Goal: Task Accomplishment & Management: Manage account settings

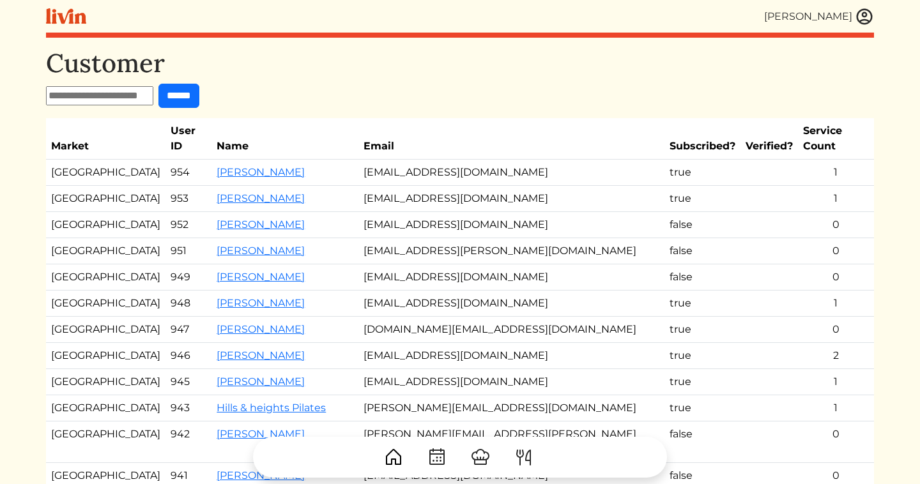
click at [83, 95] on input "text" at bounding box center [99, 95] width 107 height 19
type input "******"
click at [158, 84] on input "******" at bounding box center [178, 96] width 41 height 24
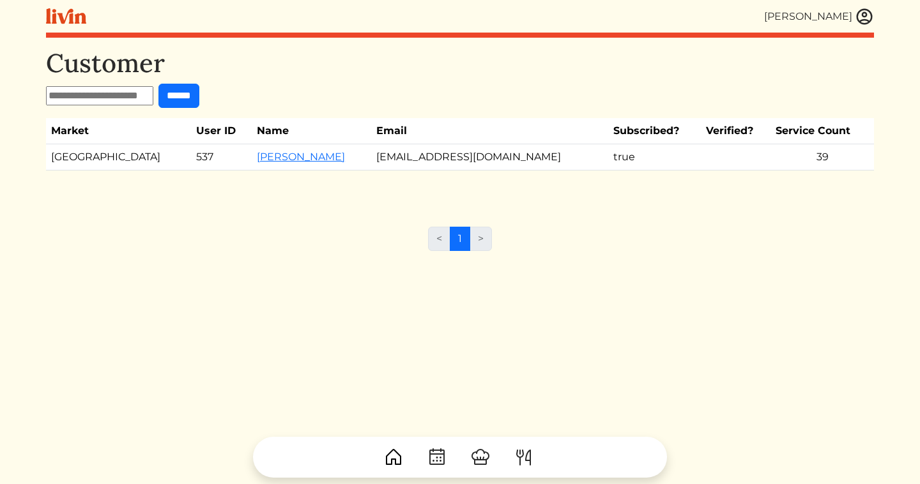
click at [252, 163] on td "[PERSON_NAME]" at bounding box center [311, 157] width 119 height 26
click at [257, 158] on link "[PERSON_NAME]" at bounding box center [301, 157] width 88 height 12
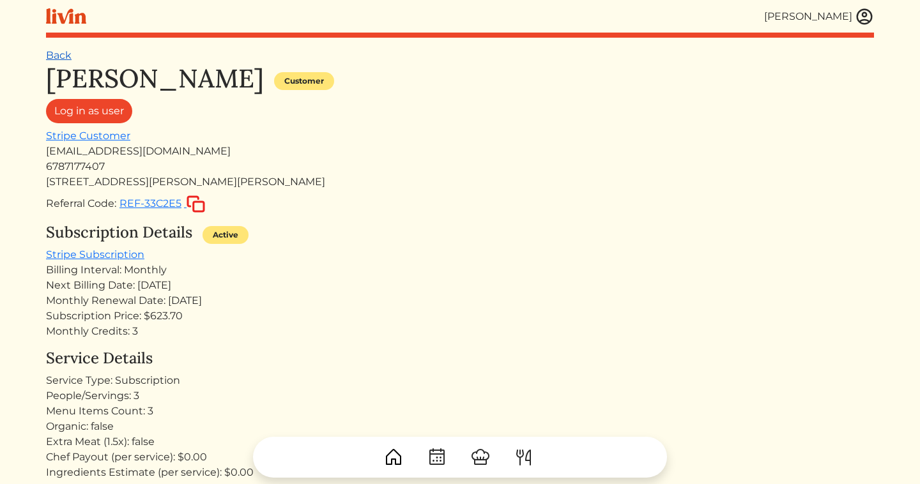
click at [61, 56] on link "Back" at bounding box center [59, 55] width 26 height 12
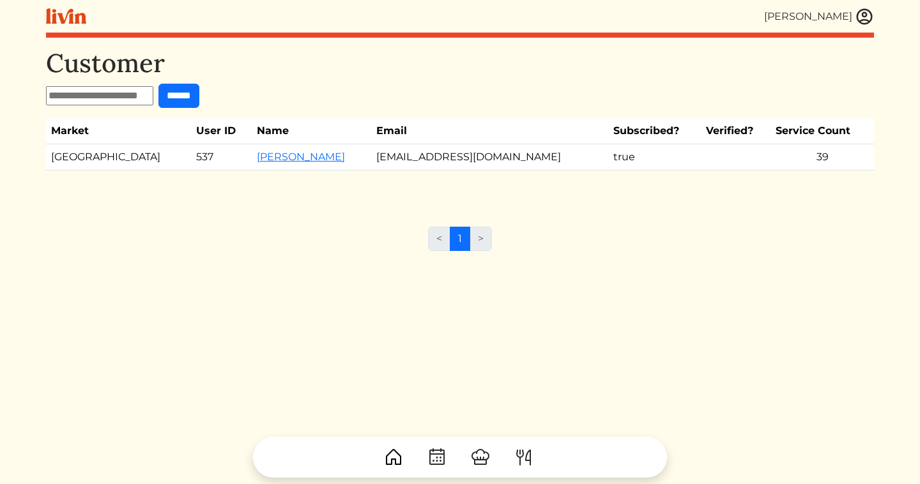
click at [875, 10] on div "[PERSON_NAME] [PERSON_NAME] Log out Dashboard Services Upcoming Completed Reque…" at bounding box center [459, 242] width 843 height 484
click at [864, 13] on img at bounding box center [864, 16] width 19 height 19
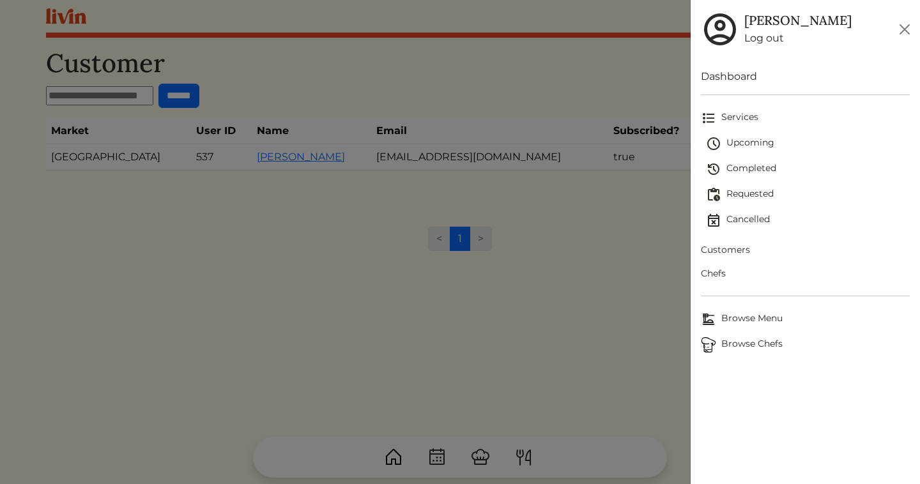
click at [745, 137] on span "Upcoming" at bounding box center [808, 143] width 204 height 15
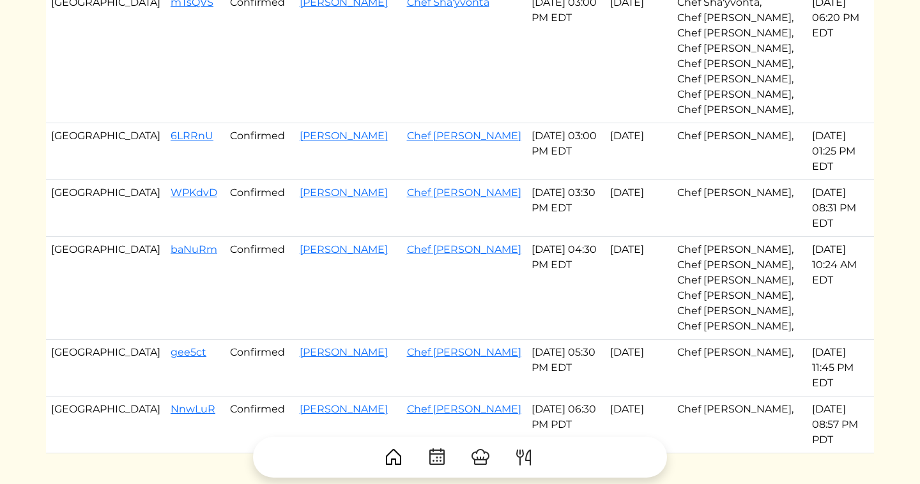
scroll to position [765, 0]
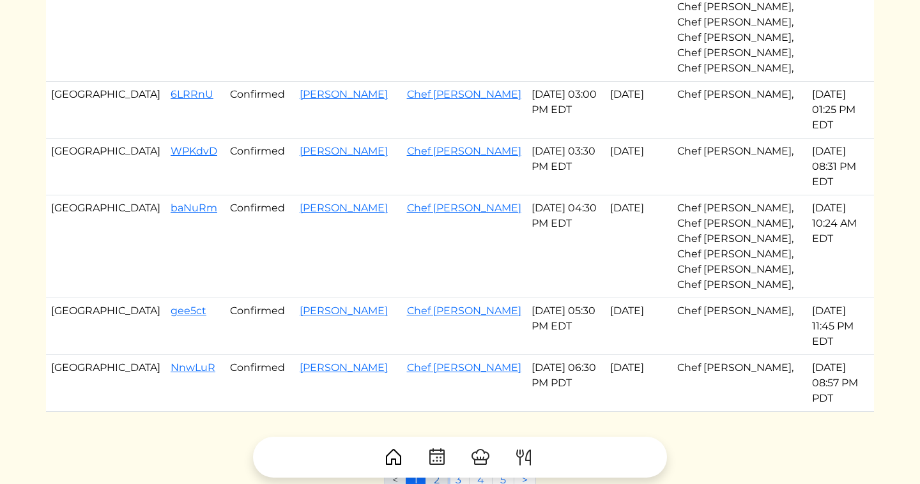
click at [445, 468] on link "2" at bounding box center [436, 480] width 22 height 24
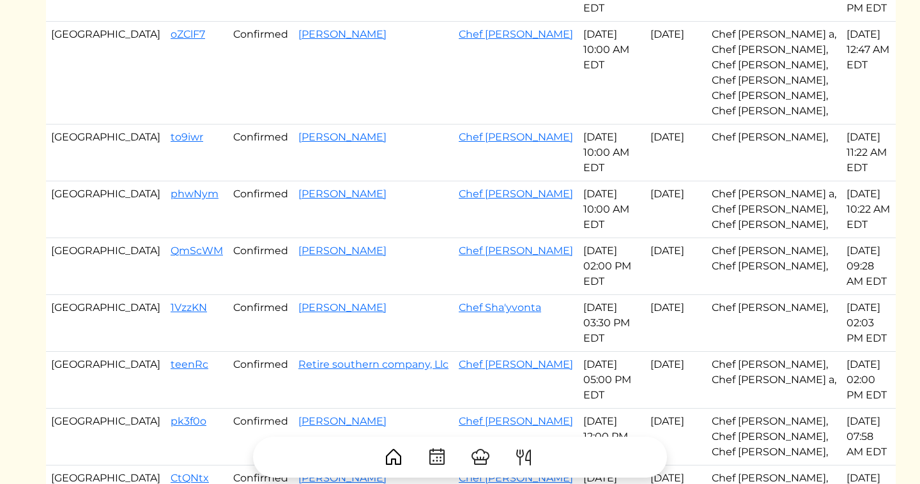
scroll to position [293, 0]
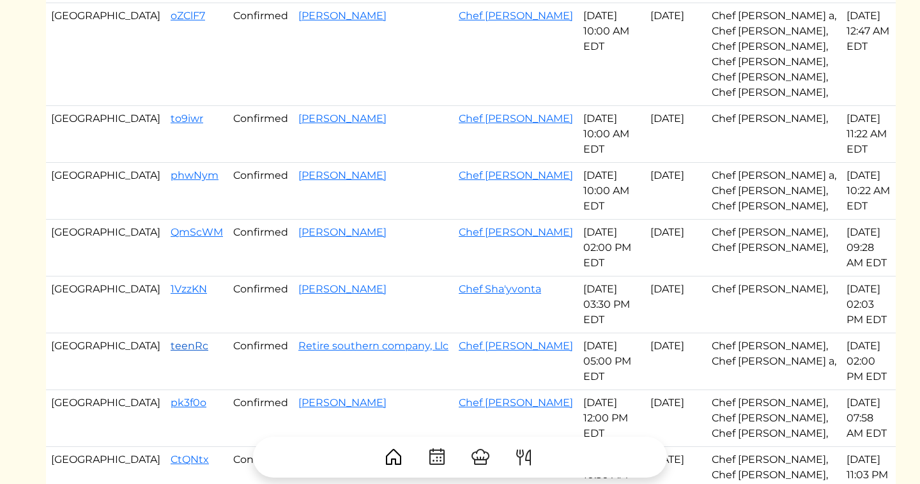
click at [171, 340] on link "teenRc" at bounding box center [190, 346] width 38 height 12
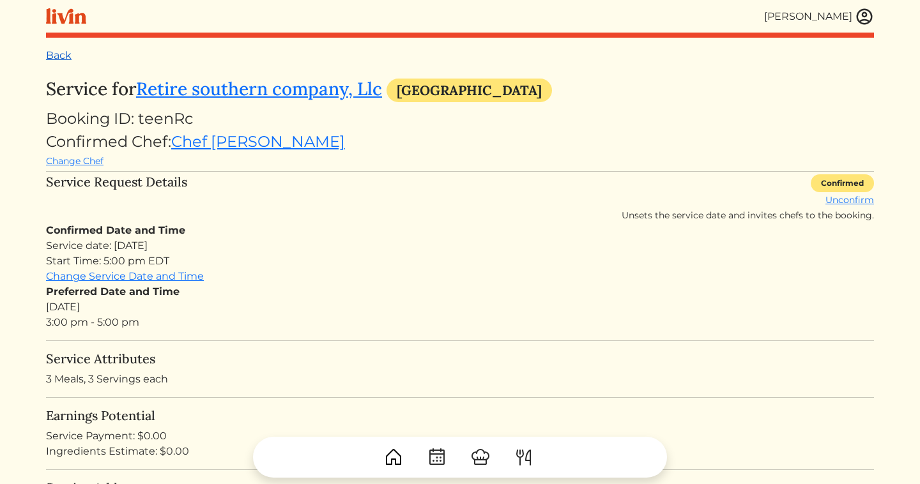
click at [62, 56] on link "Back" at bounding box center [59, 55] width 26 height 12
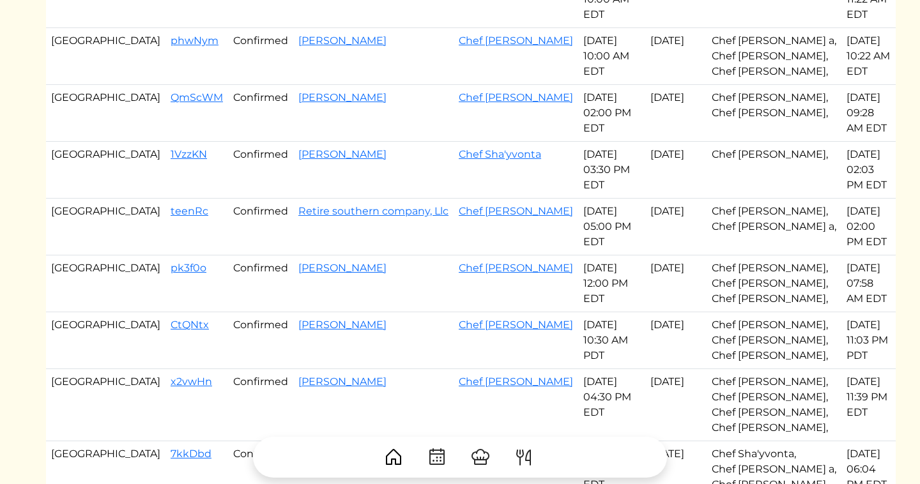
scroll to position [438, 0]
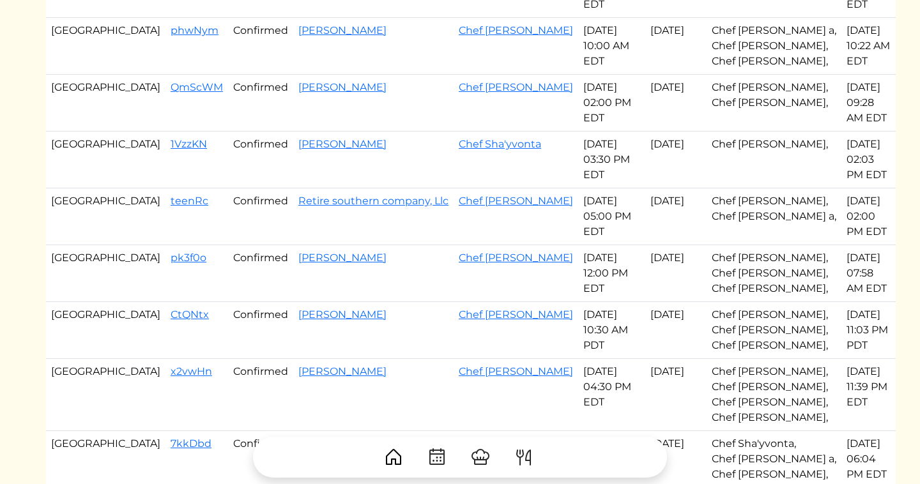
drag, startPoint x: 53, startPoint y: 167, endPoint x: 540, endPoint y: 380, distance: 532.1
click at [540, 380] on tbody "Atlanta SSuUDM Confirmed [PERSON_NAME] Chef [PERSON_NAME] [DATE] 09:00 AM EDT A…" at bounding box center [471, 175] width 850 height 975
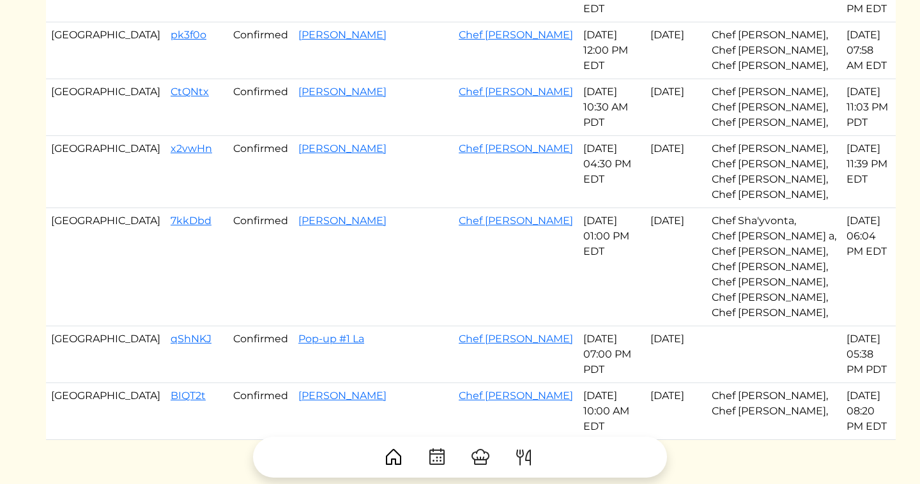
scroll to position [659, 0]
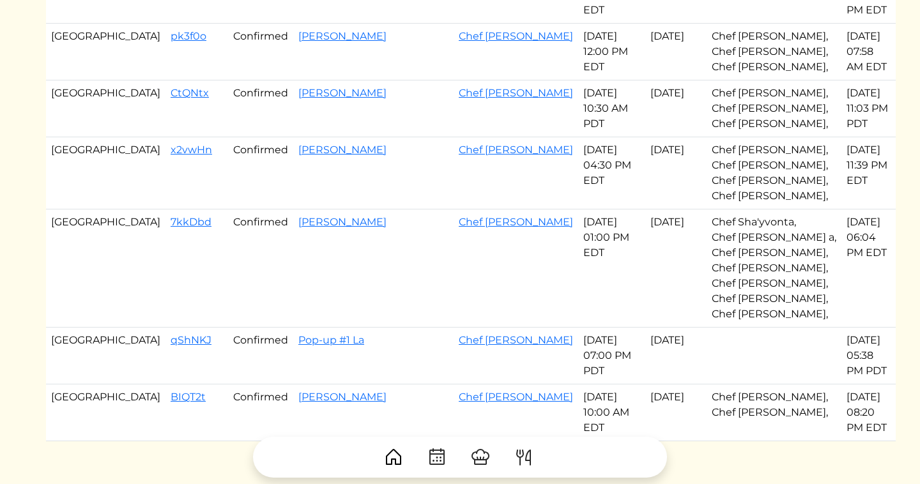
copy tbody "Atlanta pk3f0o Confirmed [PERSON_NAME] Chef [PERSON_NAME] c [DATE] 12:00 PM EDT…"
click at [296, 210] on td "[PERSON_NAME]" at bounding box center [373, 269] width 160 height 118
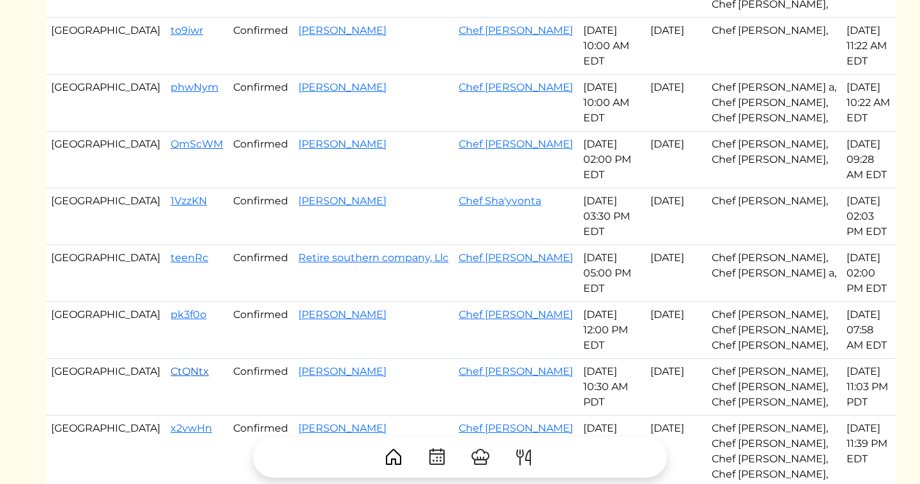
click at [171, 365] on link "CtQNtx" at bounding box center [190, 371] width 38 height 12
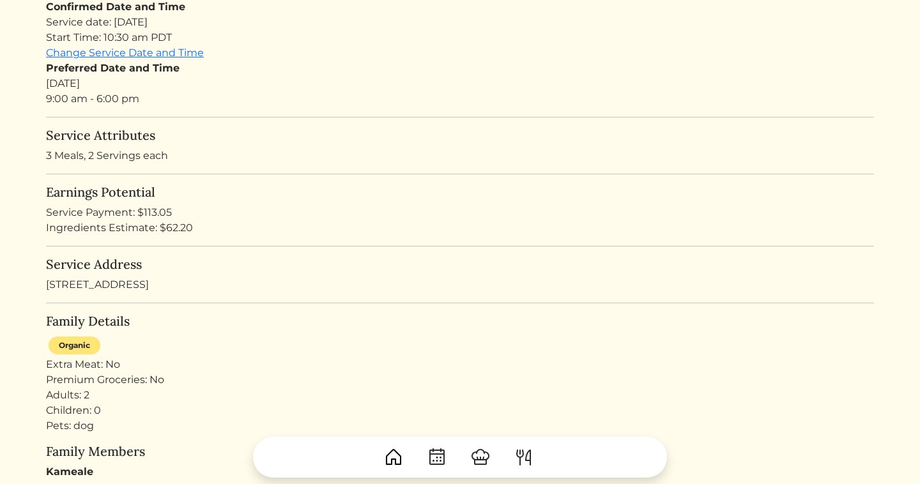
scroll to position [224, 0]
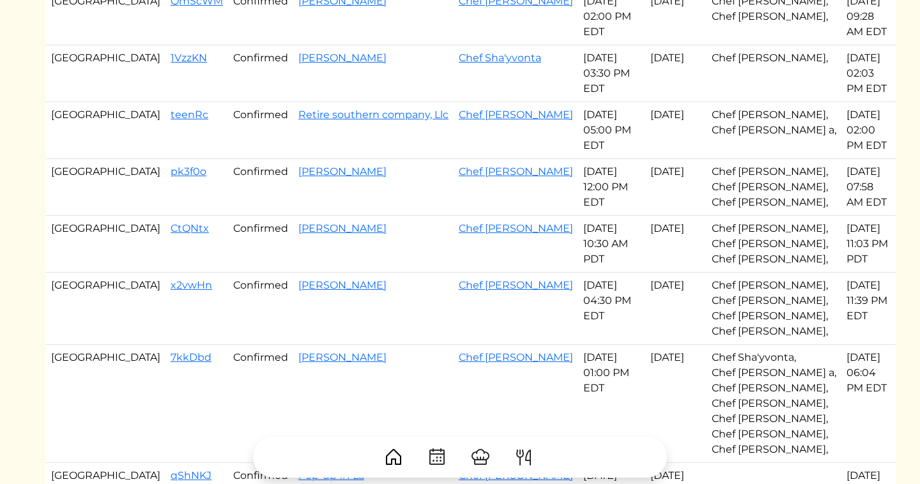
scroll to position [636, 0]
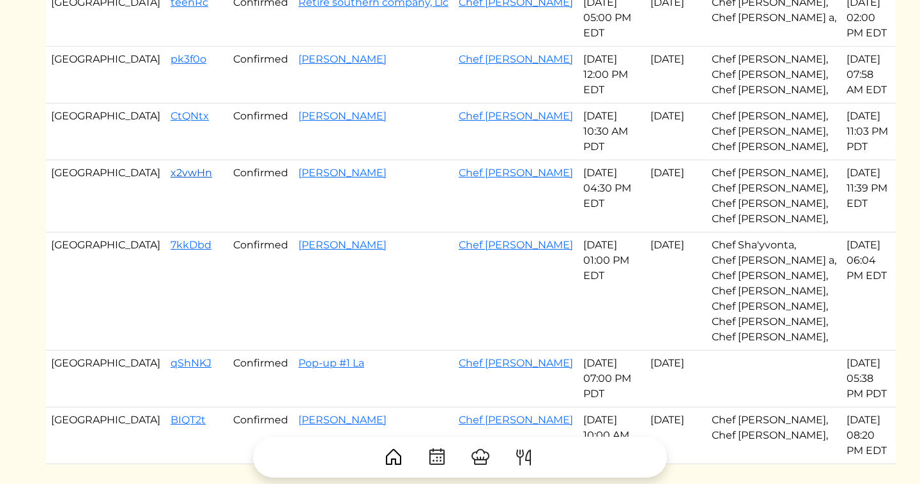
click at [171, 167] on link "x2vwHn" at bounding box center [192, 173] width 42 height 12
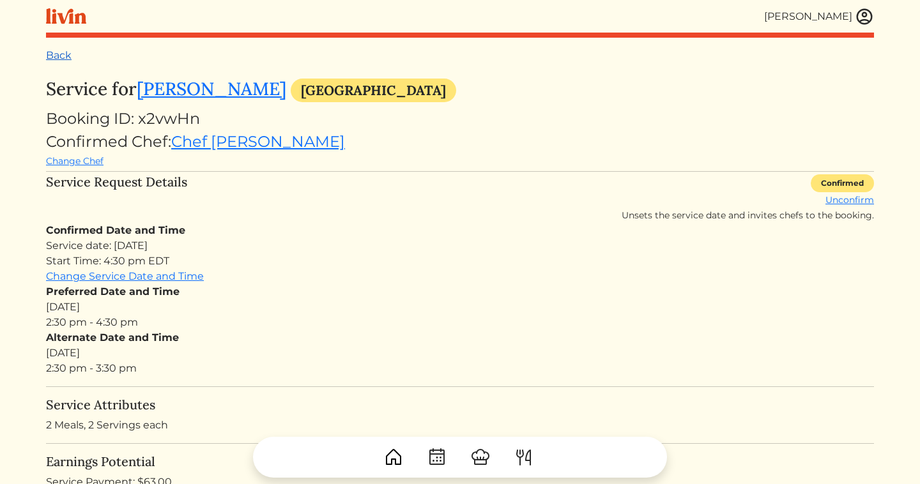
click at [65, 56] on link "Back" at bounding box center [59, 55] width 26 height 12
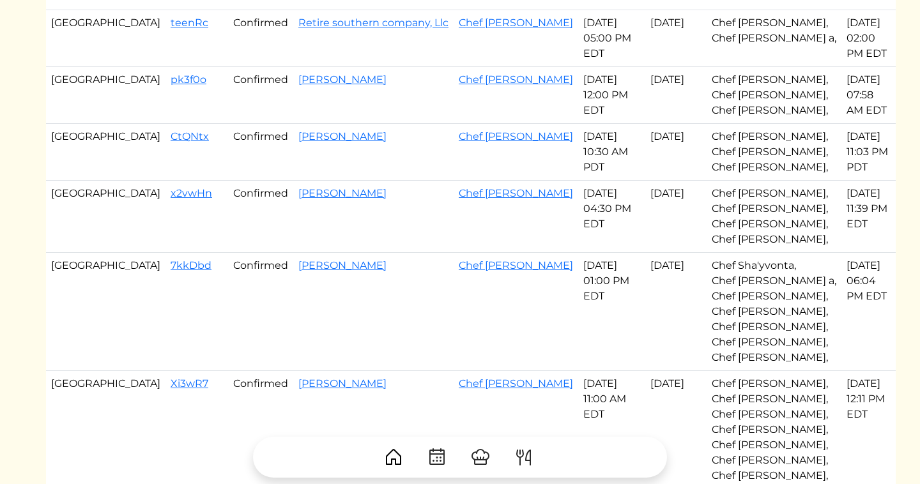
scroll to position [617, 0]
click at [171, 258] on link "7kkDbd" at bounding box center [191, 264] width 41 height 12
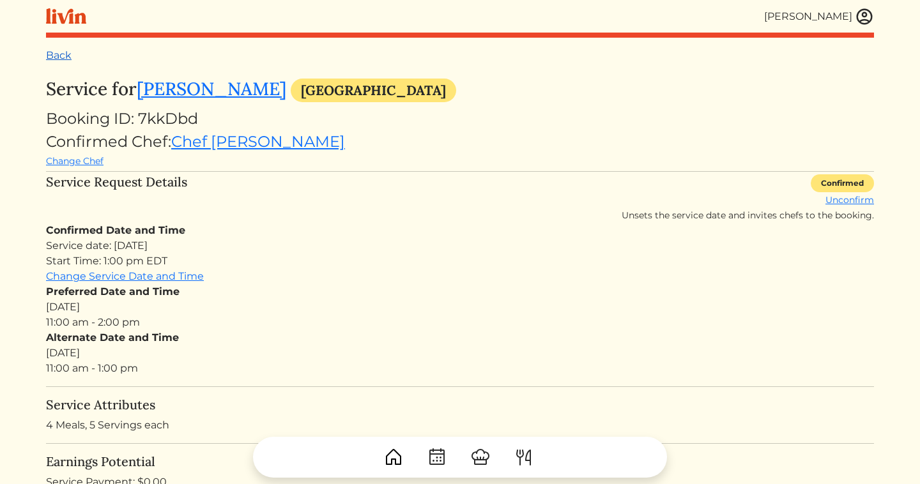
click at [59, 59] on link "Back" at bounding box center [59, 55] width 26 height 12
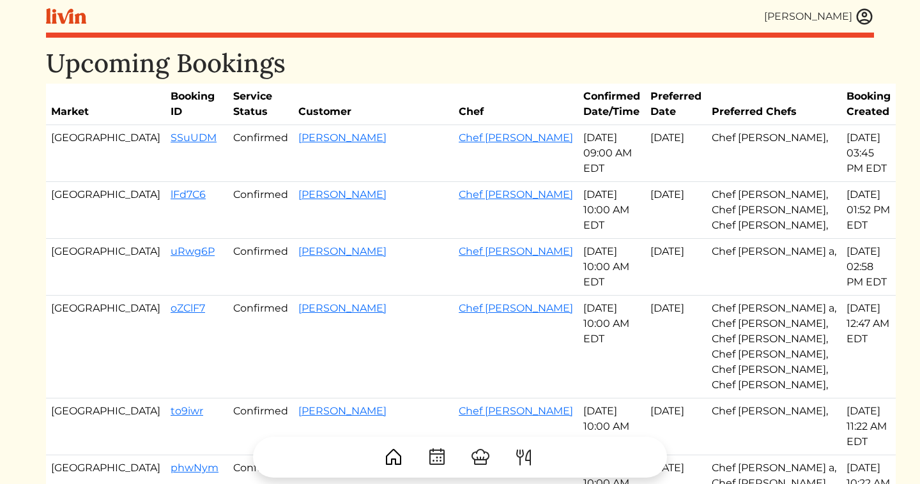
click at [165, 130] on td "SSuUDM" at bounding box center [196, 153] width 63 height 57
click at [171, 133] on link "SSuUDM" at bounding box center [194, 138] width 46 height 12
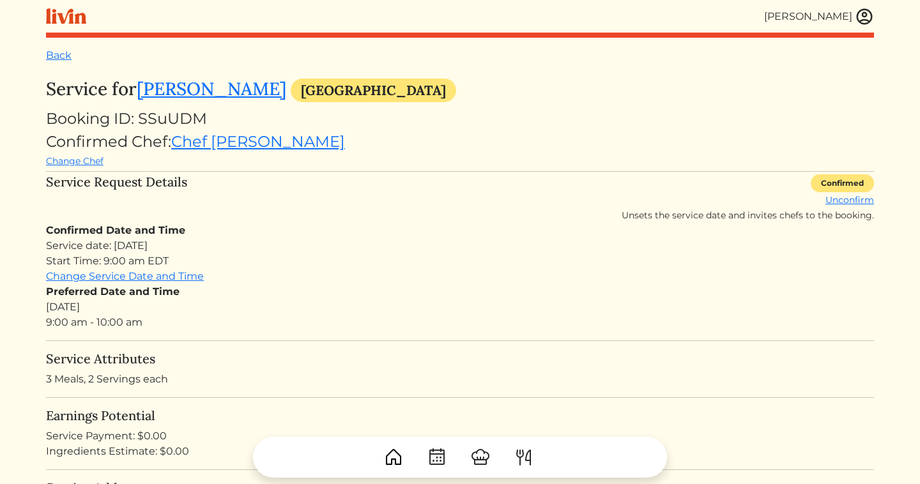
scroll to position [3, 0]
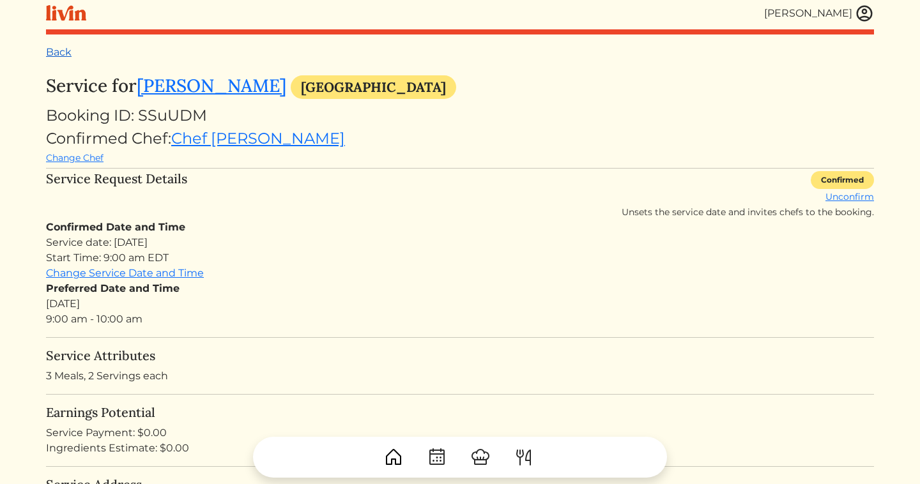
click at [66, 52] on link "Back" at bounding box center [59, 52] width 26 height 12
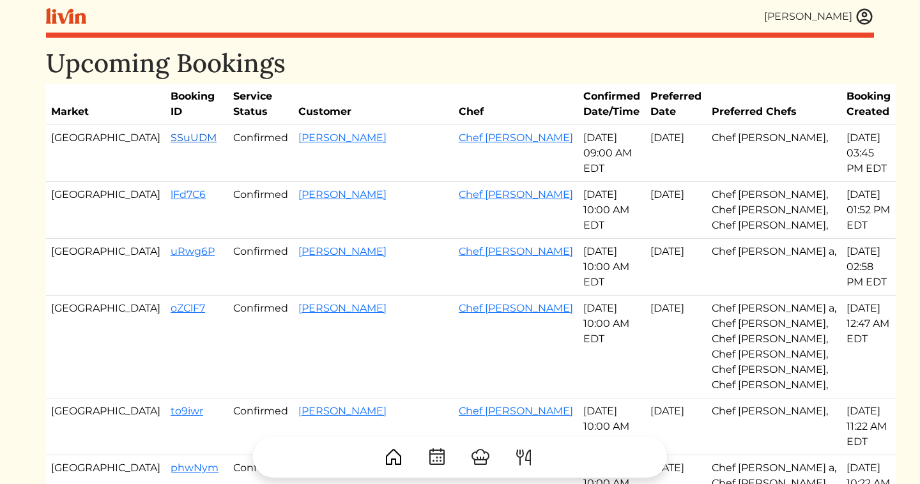
click at [171, 141] on link "SSuUDM" at bounding box center [194, 138] width 46 height 12
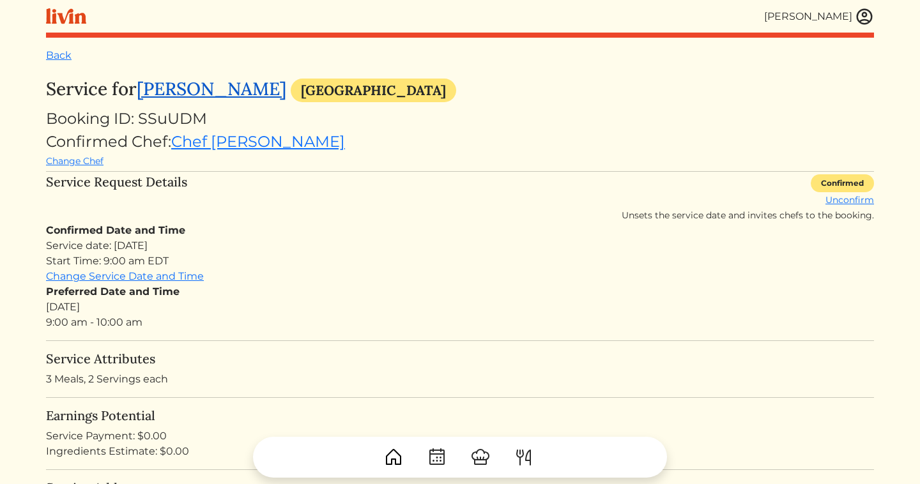
click at [231, 96] on link "[PERSON_NAME]" at bounding box center [211, 88] width 149 height 23
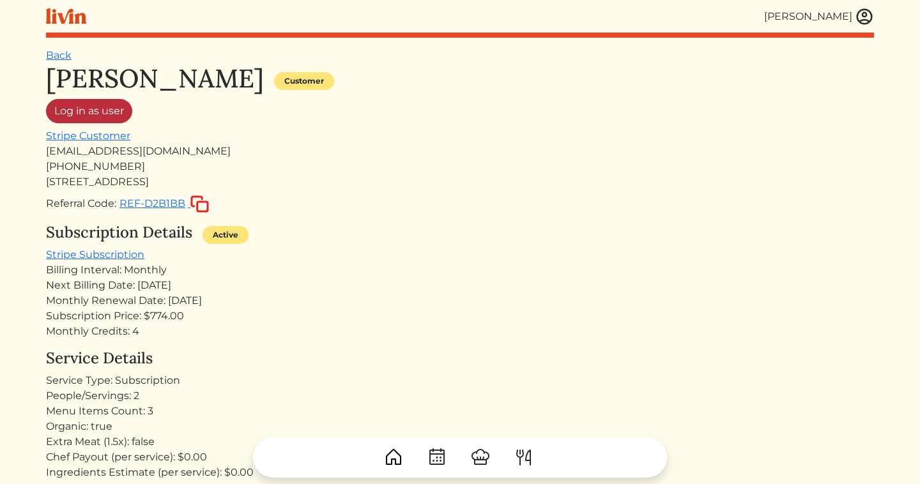
click at [111, 116] on link "Log in as user" at bounding box center [89, 111] width 86 height 24
